Goal: Find specific fact: Find specific page/section

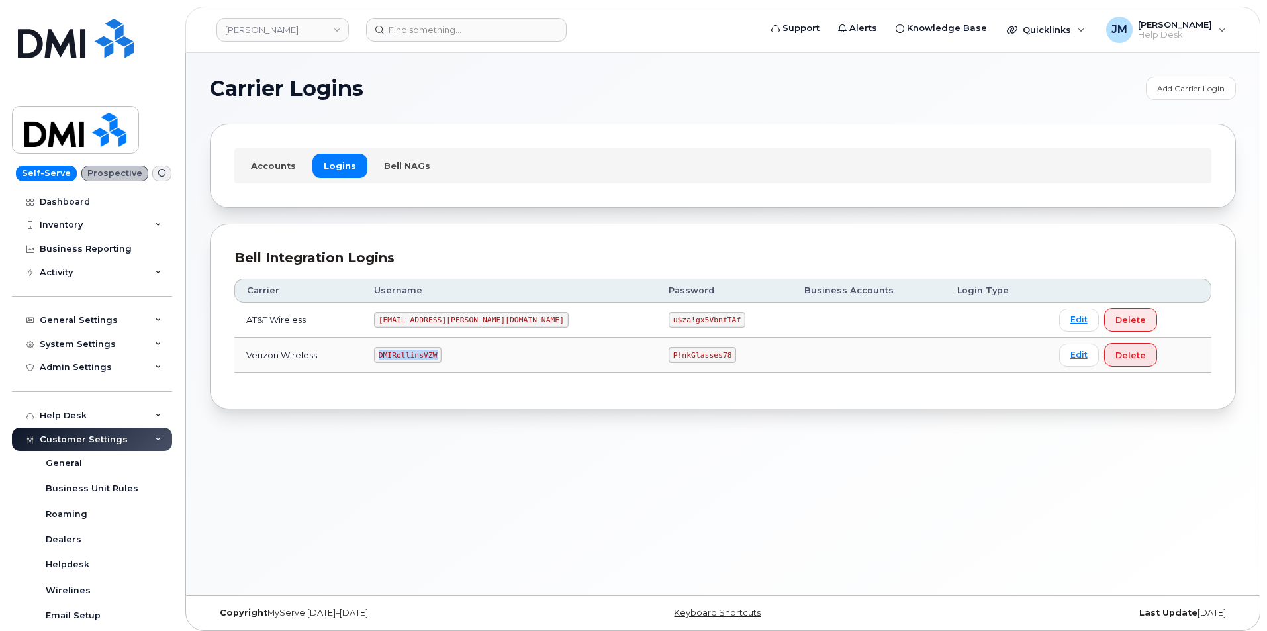
drag, startPoint x: 458, startPoint y: 357, endPoint x: 404, endPoint y: 359, distance: 53.6
click at [404, 359] on code "DMIRollinsVZW" at bounding box center [408, 355] width 68 height 16
copy code "DMIRollinsVZW"
drag, startPoint x: 646, startPoint y: 356, endPoint x: 578, endPoint y: 355, distance: 67.5
click at [657, 355] on td "P!nkGlasses78" at bounding box center [725, 355] width 136 height 35
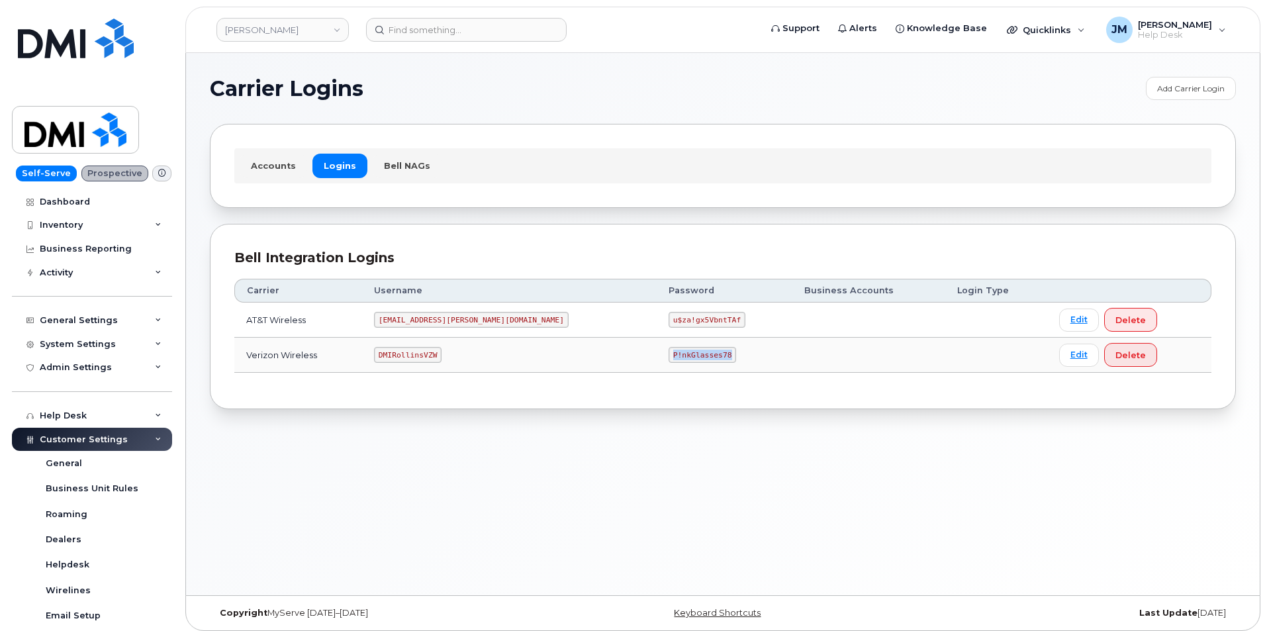
copy code "P!nkGlasses78"
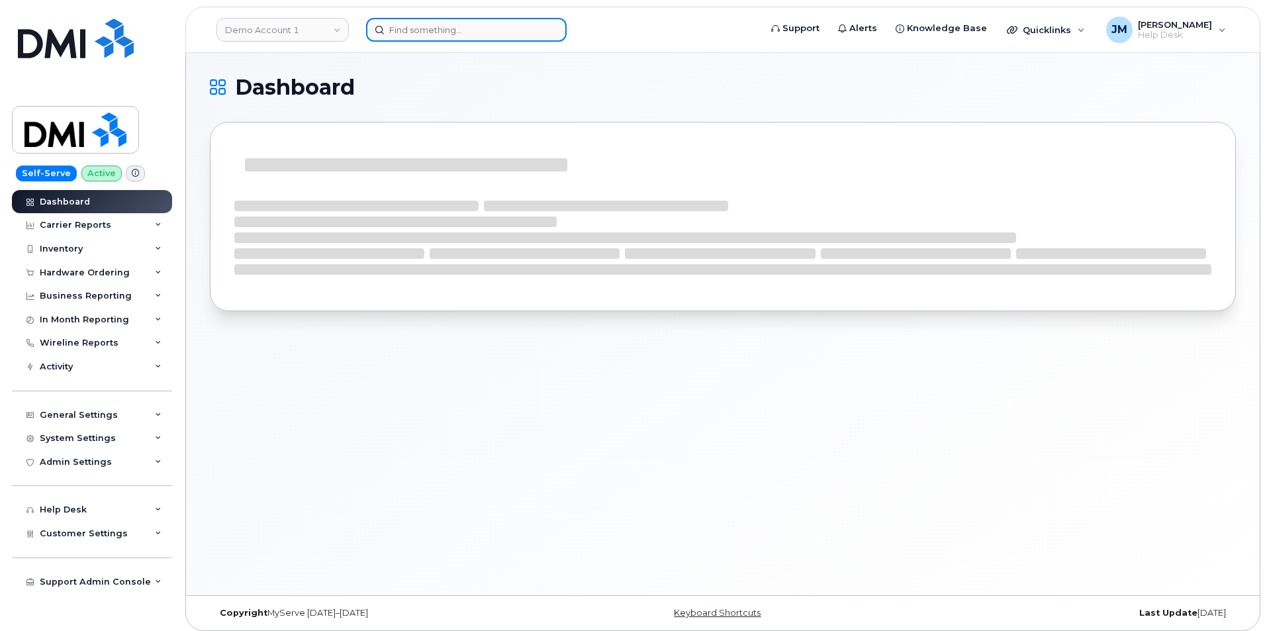
click at [432, 24] on input at bounding box center [466, 30] width 201 height 24
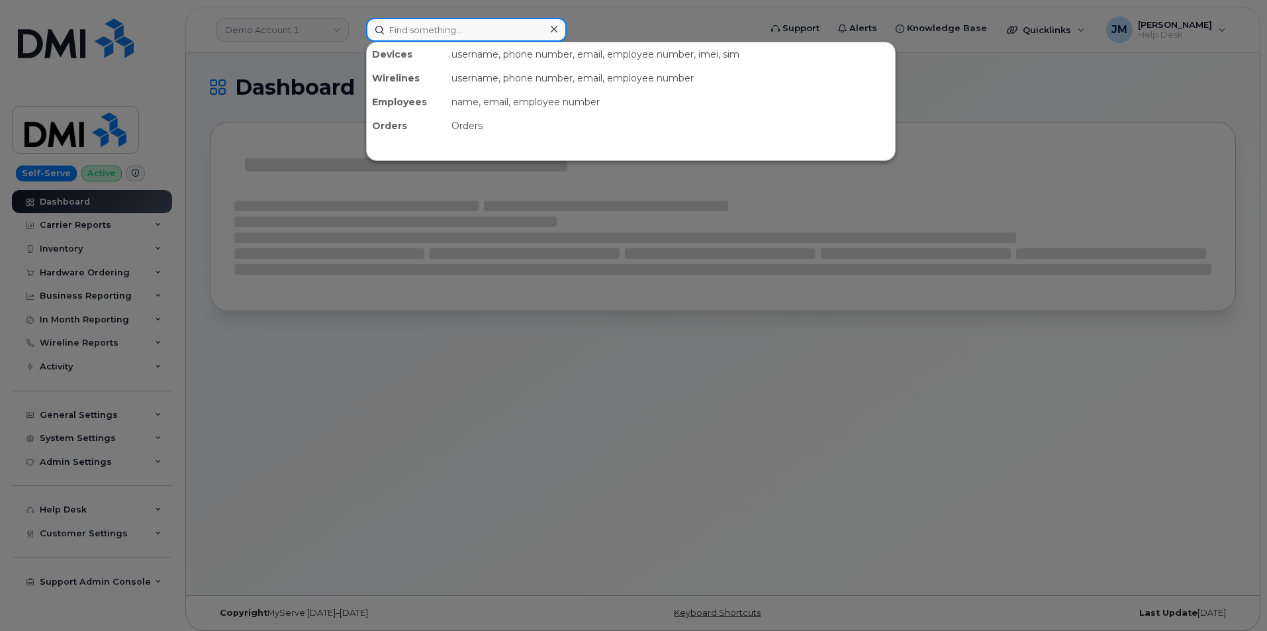
paste input "8084942986"
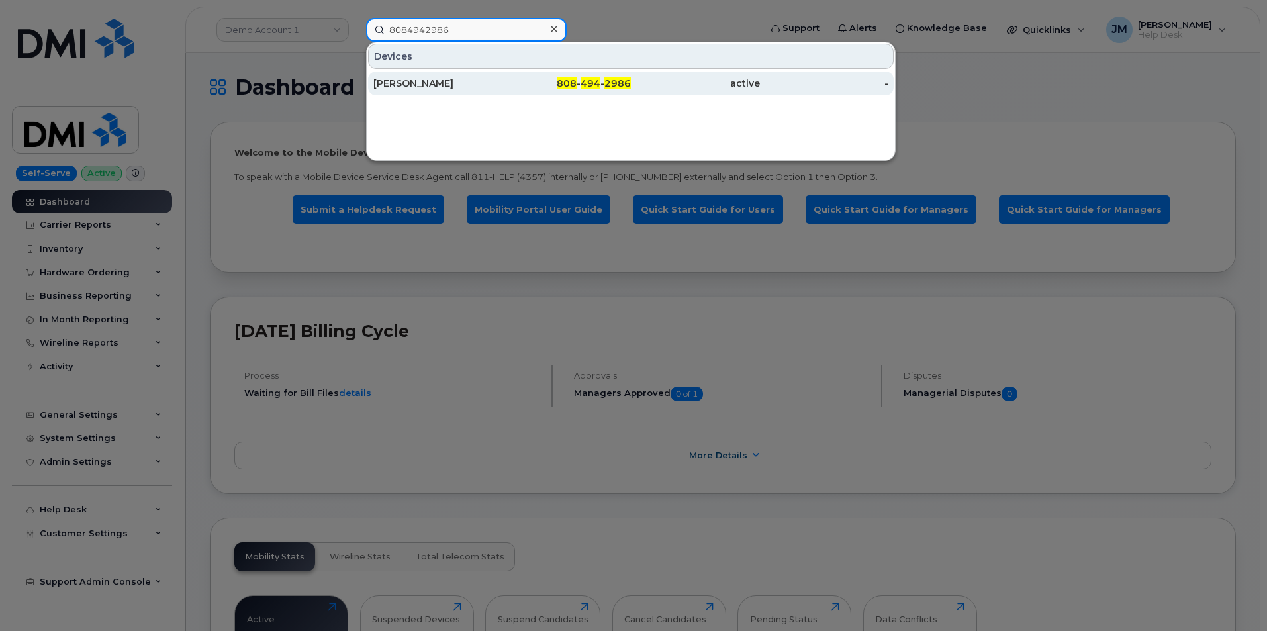
type input "8084942986"
click at [408, 90] on div "ERIC LARSON" at bounding box center [437, 83] width 129 height 24
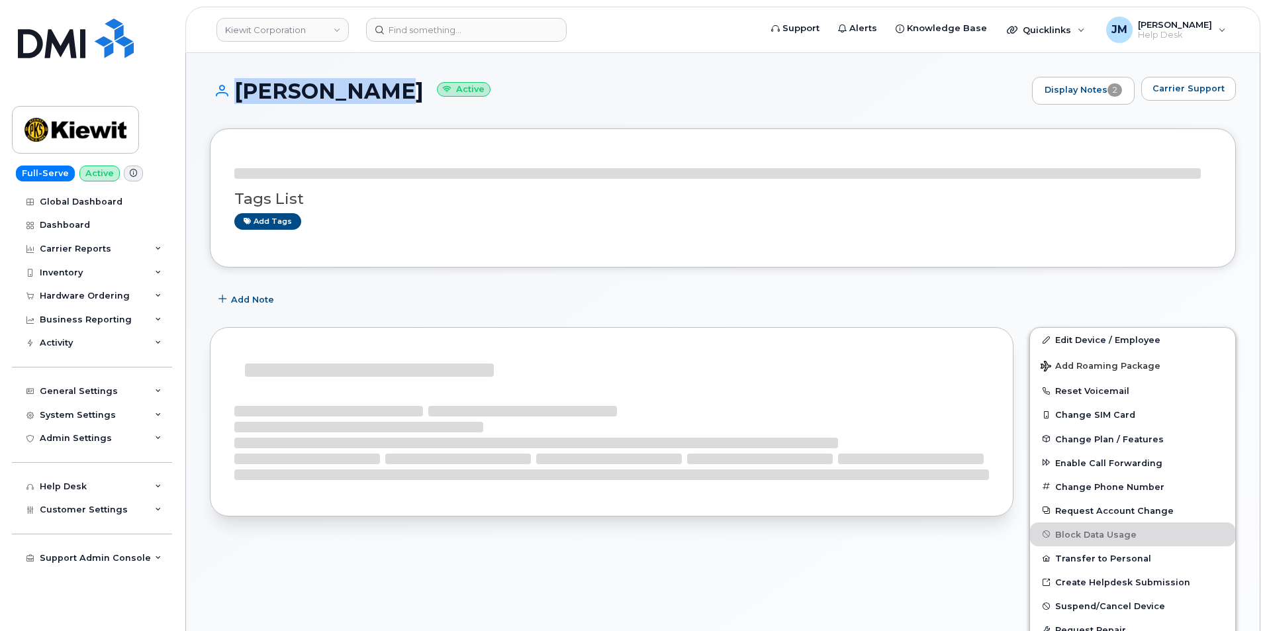
drag, startPoint x: 386, startPoint y: 90, endPoint x: 222, endPoint y: 87, distance: 164.2
click at [222, 87] on h1 "ERIC LARSON Active" at bounding box center [617, 90] width 815 height 23
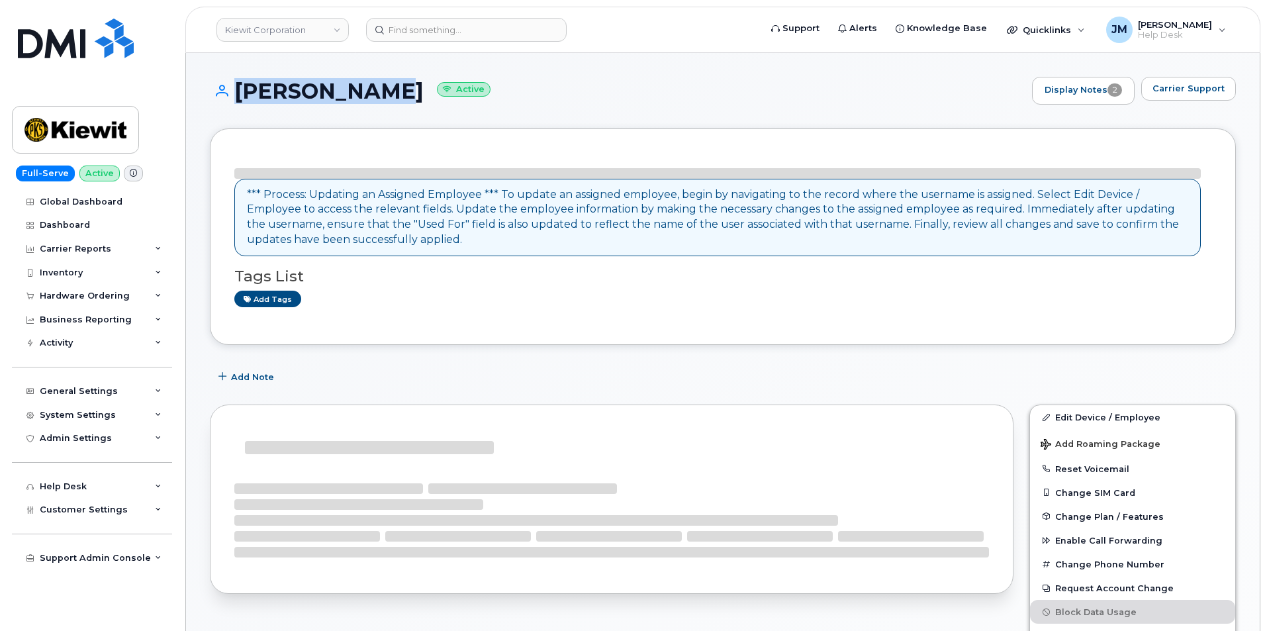
copy h1 "ERIC LARSON"
